Goal: Task Accomplishment & Management: Use online tool/utility

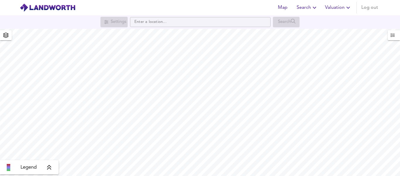
click at [346, 6] on icon "button" at bounding box center [348, 7] width 7 height 7
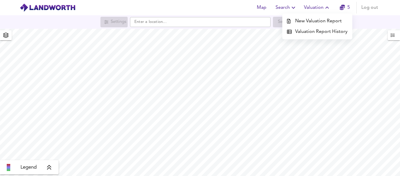
click at [323, 21] on li "New Valuation Report" at bounding box center [317, 21] width 70 height 11
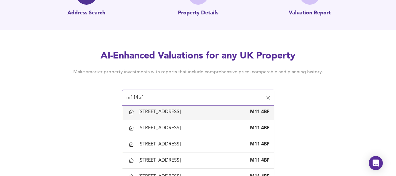
scroll to position [91, 0]
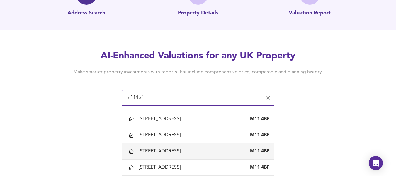
click at [172, 150] on div "[STREET_ADDRESS]" at bounding box center [161, 151] width 44 height 6
type input "[STREET_ADDRESS]"
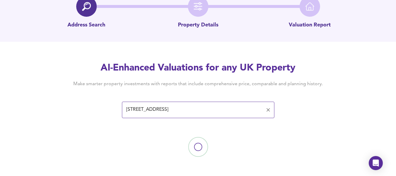
scroll to position [33, 0]
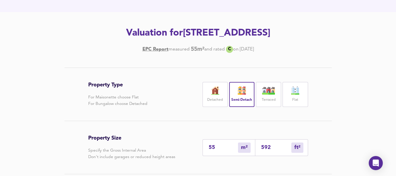
scroll to position [150, 0]
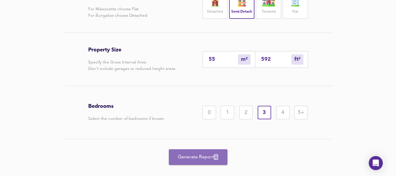
click at [208, 155] on span "Generate Report" at bounding box center [198, 157] width 47 height 8
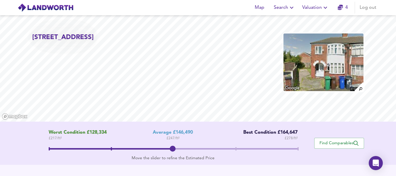
scroll to position [117, 0]
